Goal: Transaction & Acquisition: Book appointment/travel/reservation

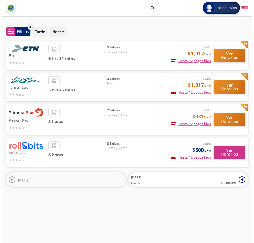
scroll to position [4, 0]
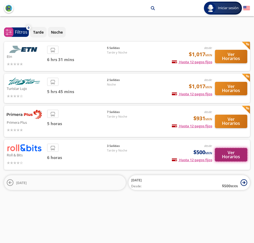
click at [237, 152] on button "Ver Horarios" at bounding box center [231, 154] width 33 height 13
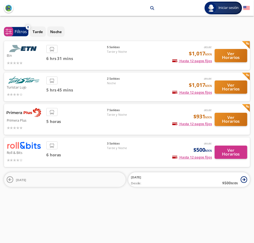
scroll to position [4, 0]
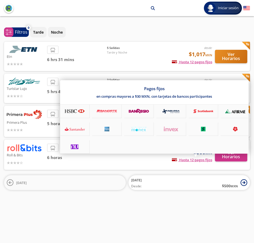
click at [74, 144] on icon at bounding box center [75, 146] width 20 height 5
click at [75, 146] on icon at bounding box center [75, 146] width 20 height 5
click at [179, 34] on div at bounding box center [127, 121] width 254 height 243
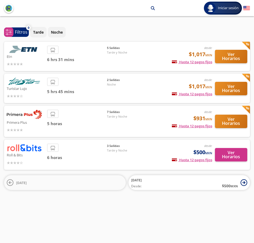
click at [152, 133] on div "desde: $931 MXN Hasta 12 pagos fijos Pagos fijos en compras mayores a $30 MXN, …" at bounding box center [179, 121] width 65 height 23
click at [228, 119] on button "Ver Horarios" at bounding box center [231, 121] width 33 height 13
click at [238, 56] on button "Ver Horarios" at bounding box center [231, 56] width 33 height 13
click at [236, 90] on button "Ver Horarios" at bounding box center [231, 88] width 33 height 13
